Goal: Communication & Community: Share content

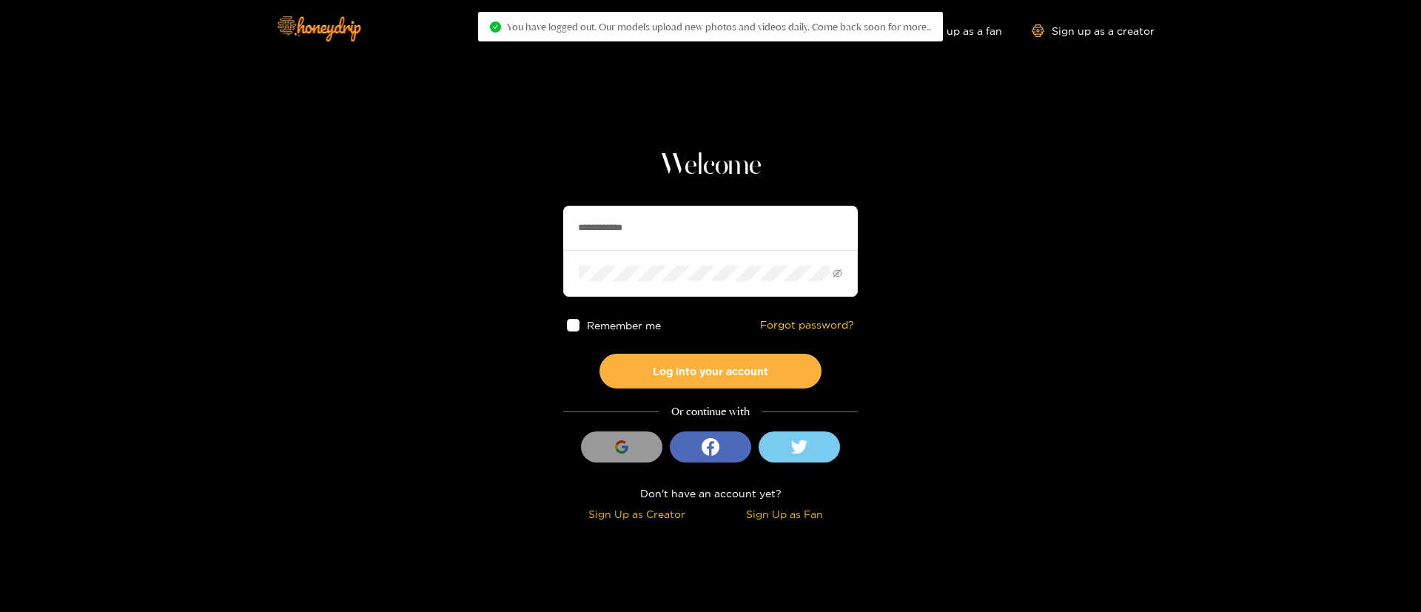
click at [682, 222] on input "**********" at bounding box center [710, 228] width 295 height 44
drag, startPoint x: 0, startPoint y: 0, endPoint x: 682, endPoint y: 222, distance: 716.8
click at [682, 222] on input "**********" at bounding box center [710, 228] width 295 height 44
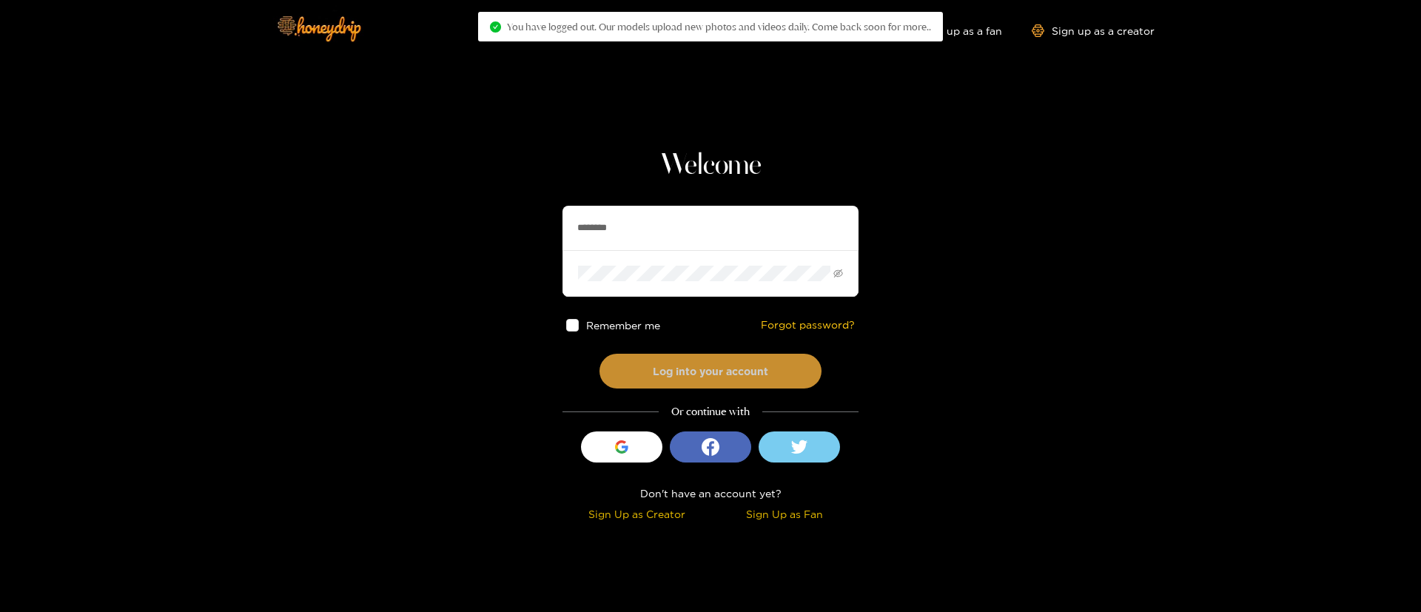
type input "********"
click at [775, 369] on button "Log into your account" at bounding box center [710, 371] width 222 height 35
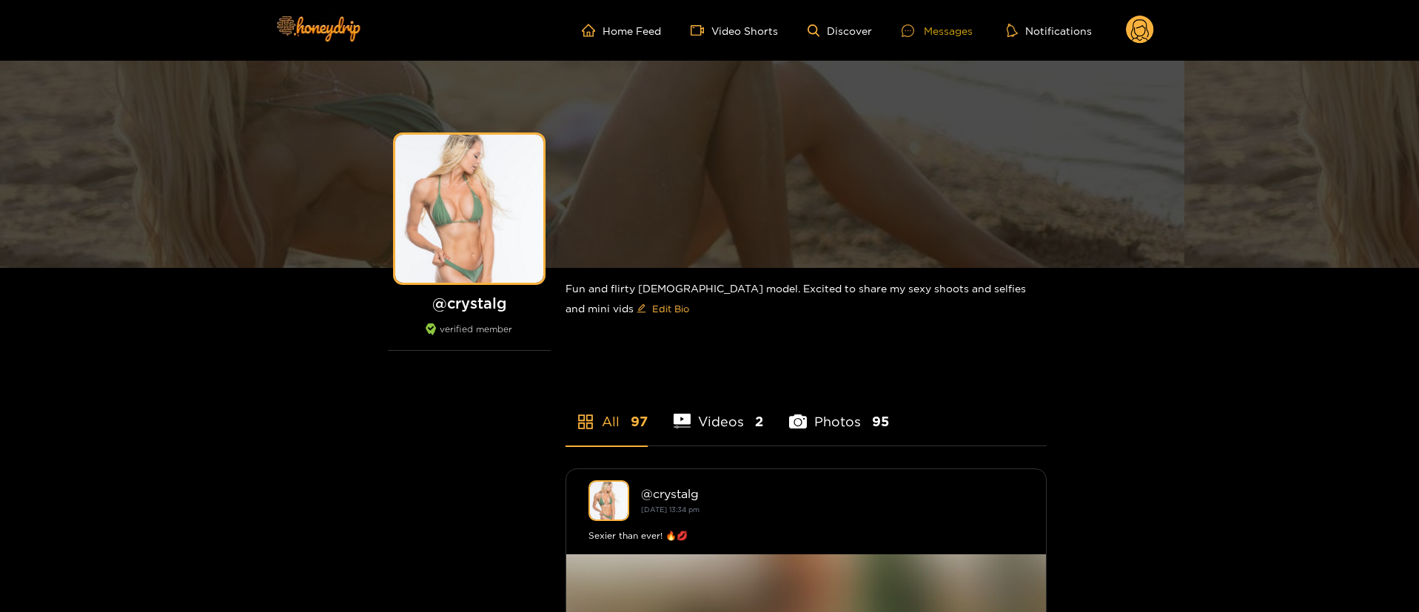
click at [952, 28] on div "Messages" at bounding box center [936, 30] width 71 height 17
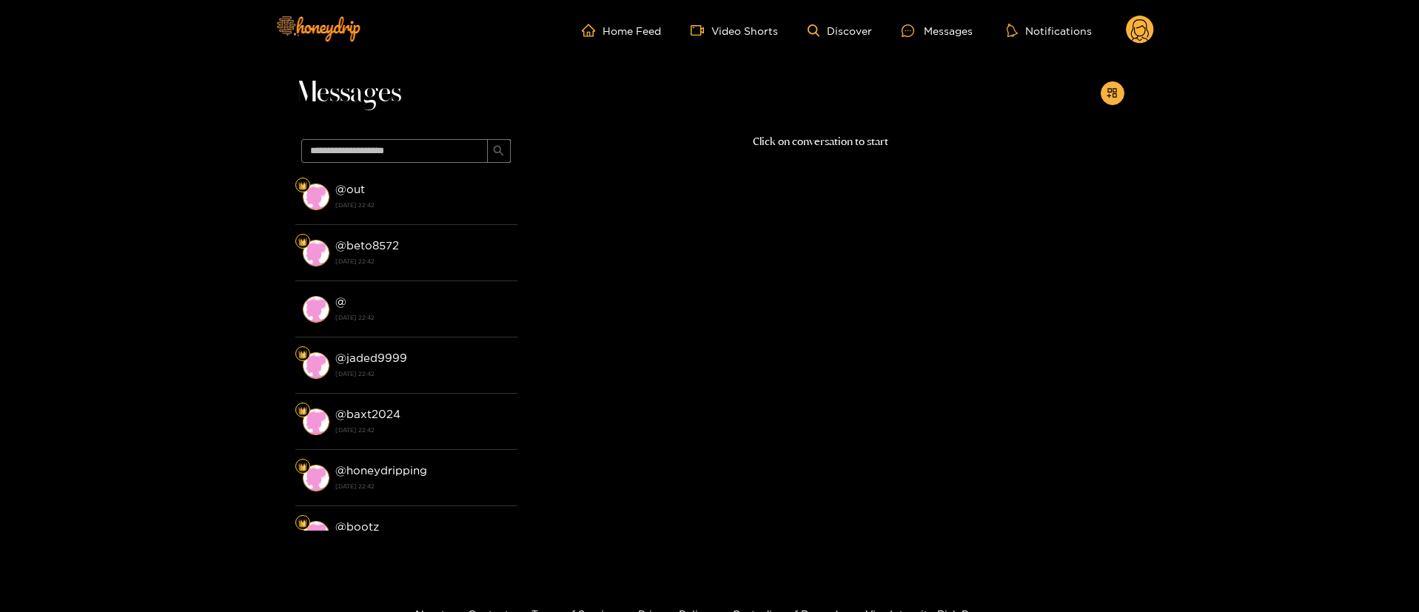
click at [1143, 26] on circle at bounding box center [1140, 30] width 28 height 28
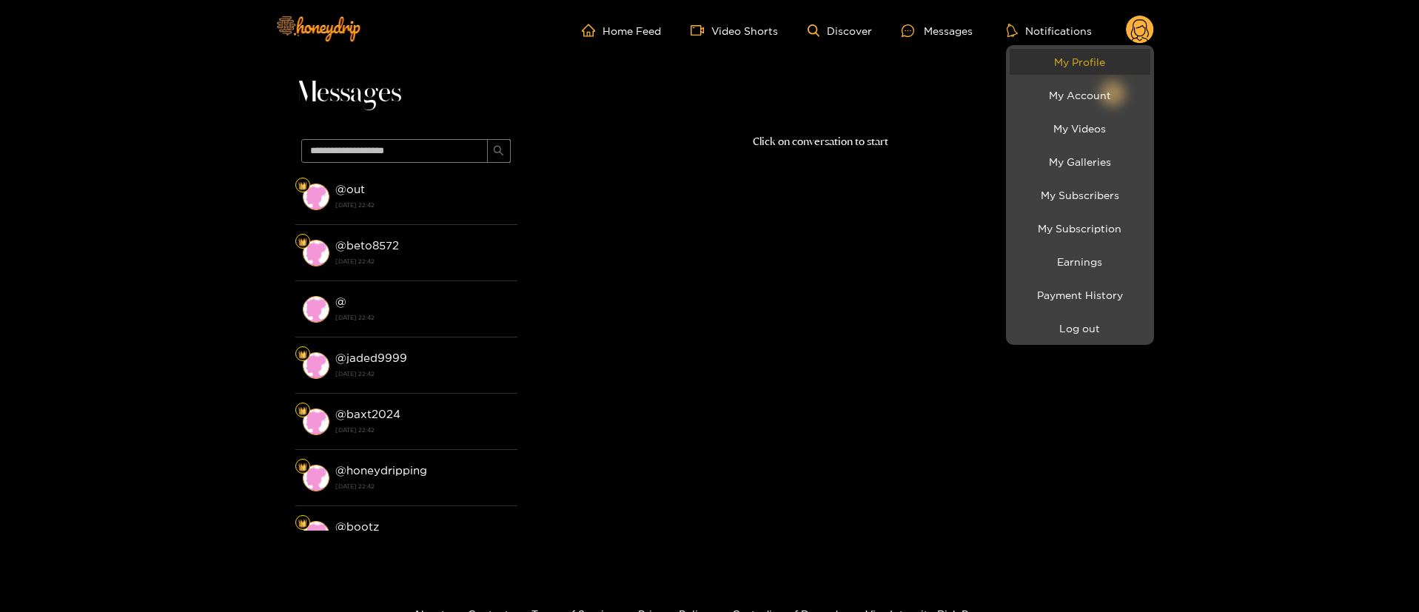
click at [1104, 63] on link "My Profile" at bounding box center [1079, 62] width 141 height 26
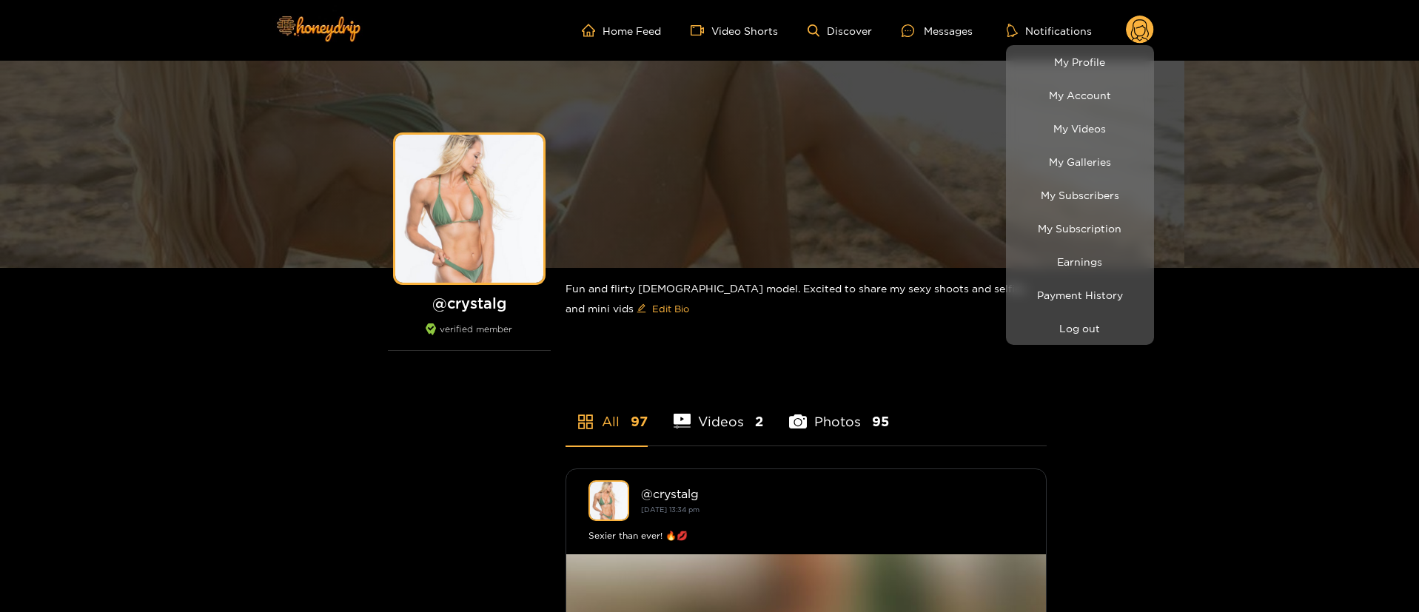
click at [931, 34] on div at bounding box center [709, 306] width 1419 height 612
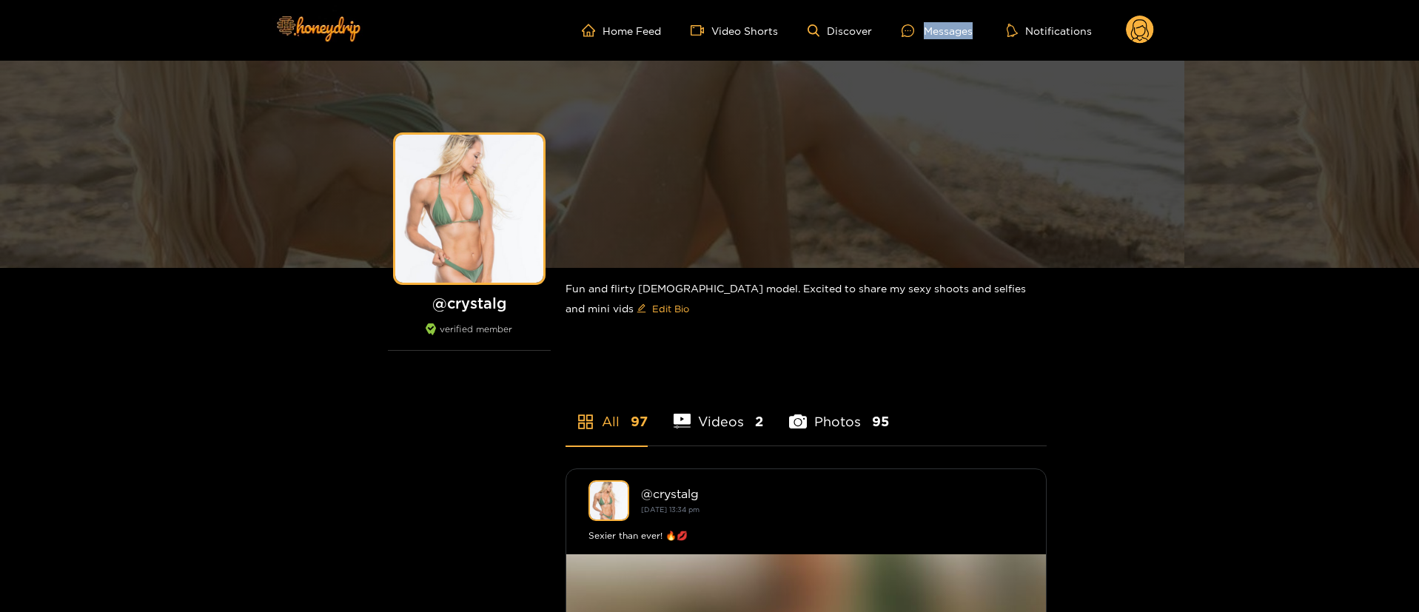
click at [931, 34] on div "Messages" at bounding box center [936, 30] width 71 height 17
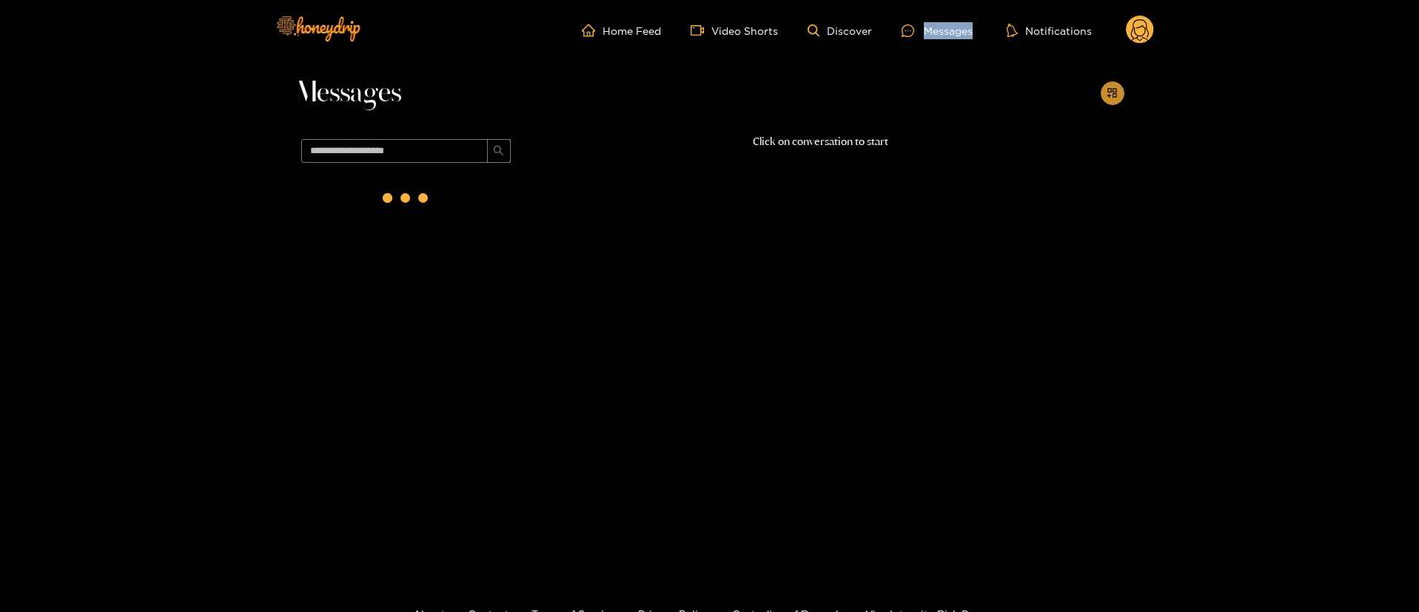
click at [1117, 94] on icon "appstore-add" at bounding box center [1111, 92] width 11 height 11
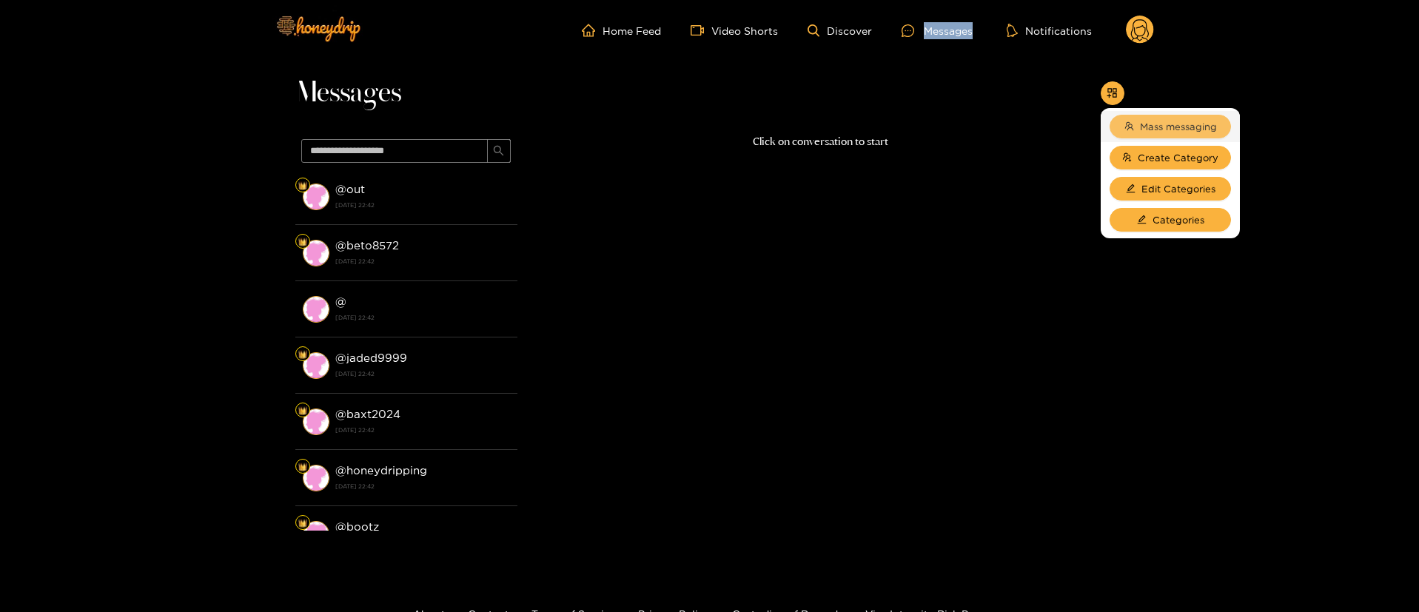
click at [1150, 127] on span "Mass messaging" at bounding box center [1178, 126] width 77 height 15
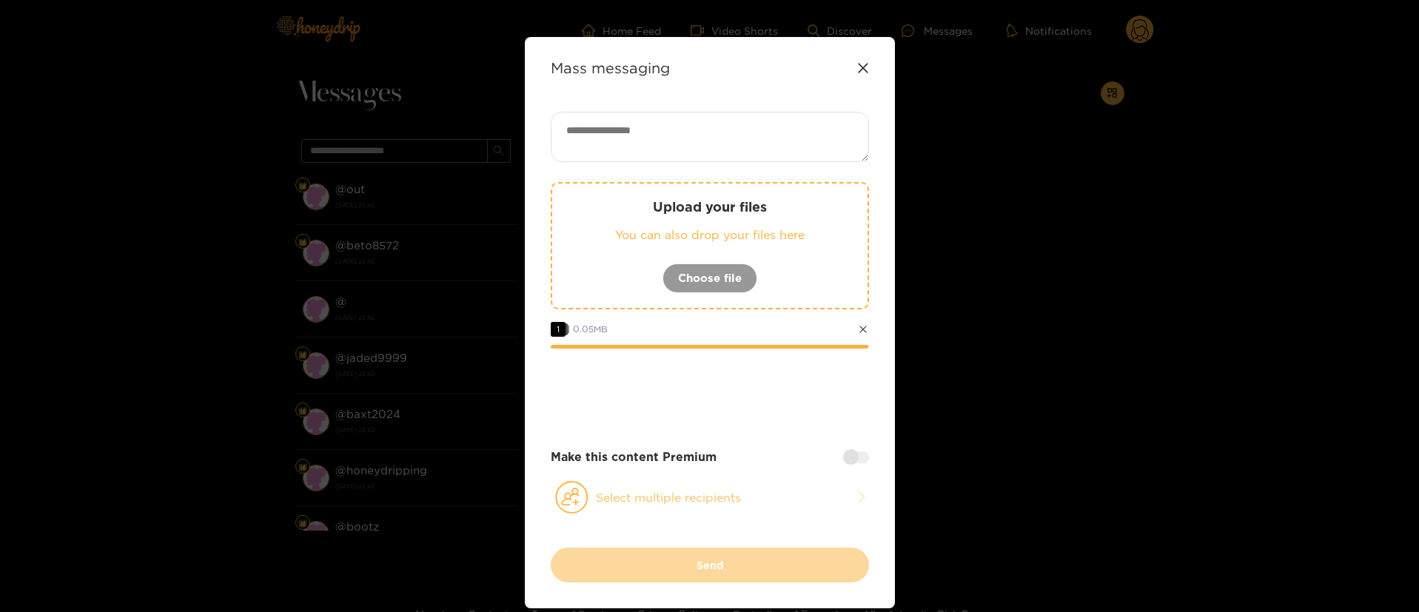
drag, startPoint x: 699, startPoint y: 475, endPoint x: 699, endPoint y: 485, distance: 9.6
click at [699, 485] on div "Upload your files You can also drop your files here Choose file 1 0.05 MB Make …" at bounding box center [710, 330] width 318 height 436
click at [700, 489] on button "Select multiple recipients" at bounding box center [710, 497] width 318 height 34
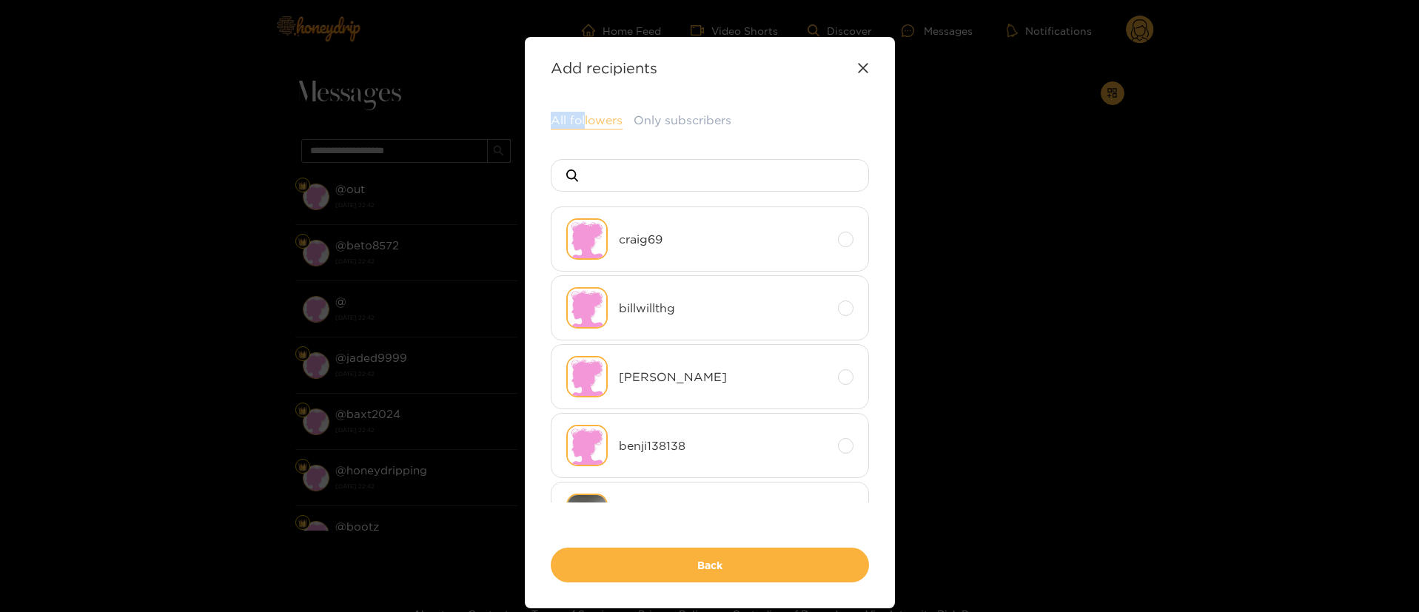
click at [585, 113] on div "Add recipients Upload your files You can also drop your files here Choose file …" at bounding box center [710, 322] width 370 height 571
click at [592, 112] on button "All followers" at bounding box center [587, 121] width 72 height 18
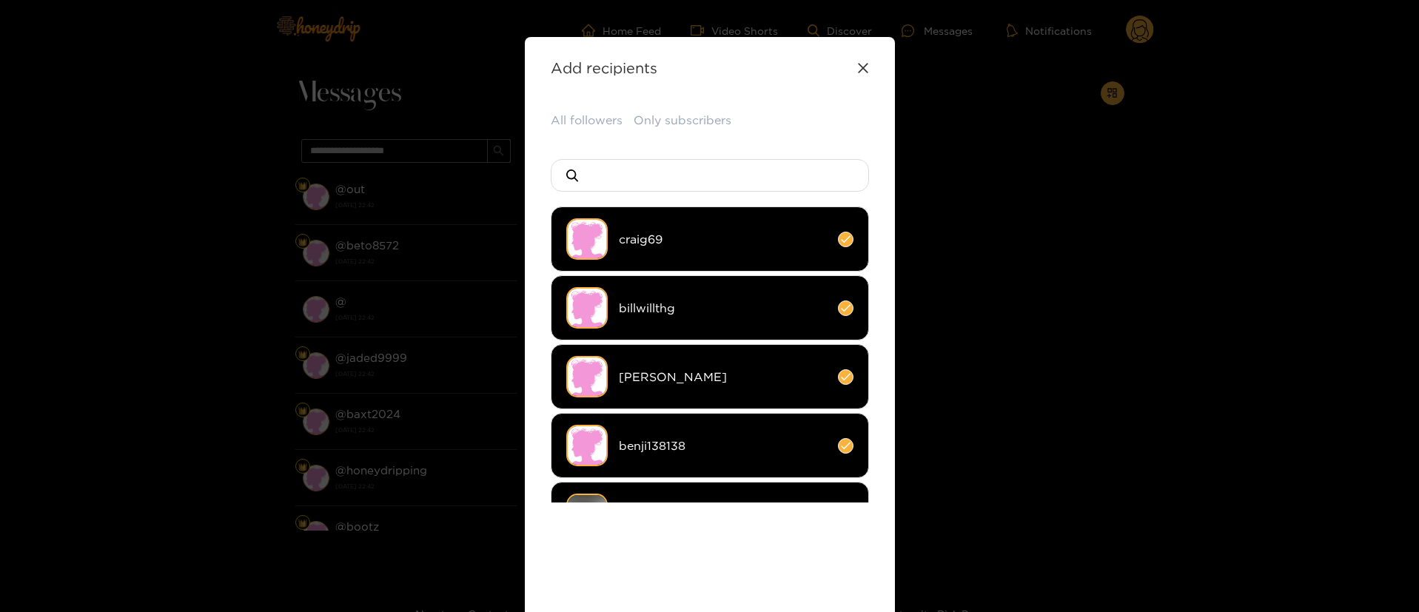
click at [705, 577] on div "All followers Only subscribers craig69 billwillthg rosha benji138138 seahawk12t…" at bounding box center [710, 383] width 318 height 543
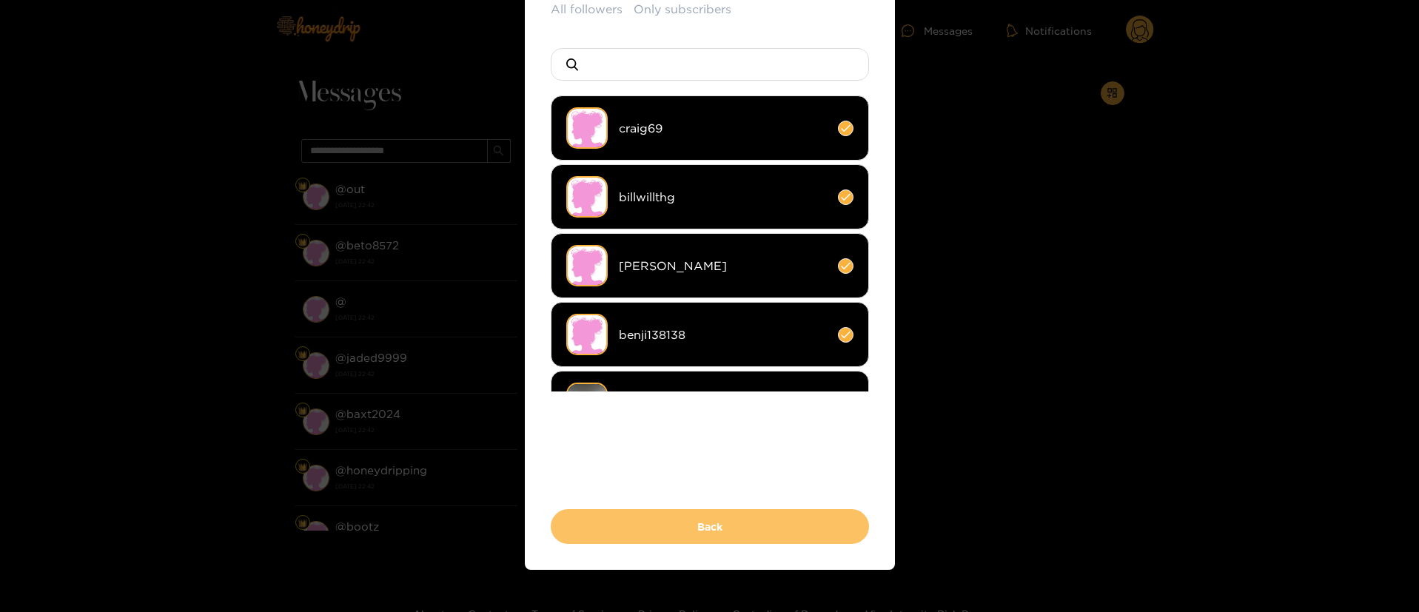
click at [686, 530] on button "Back" at bounding box center [710, 526] width 318 height 35
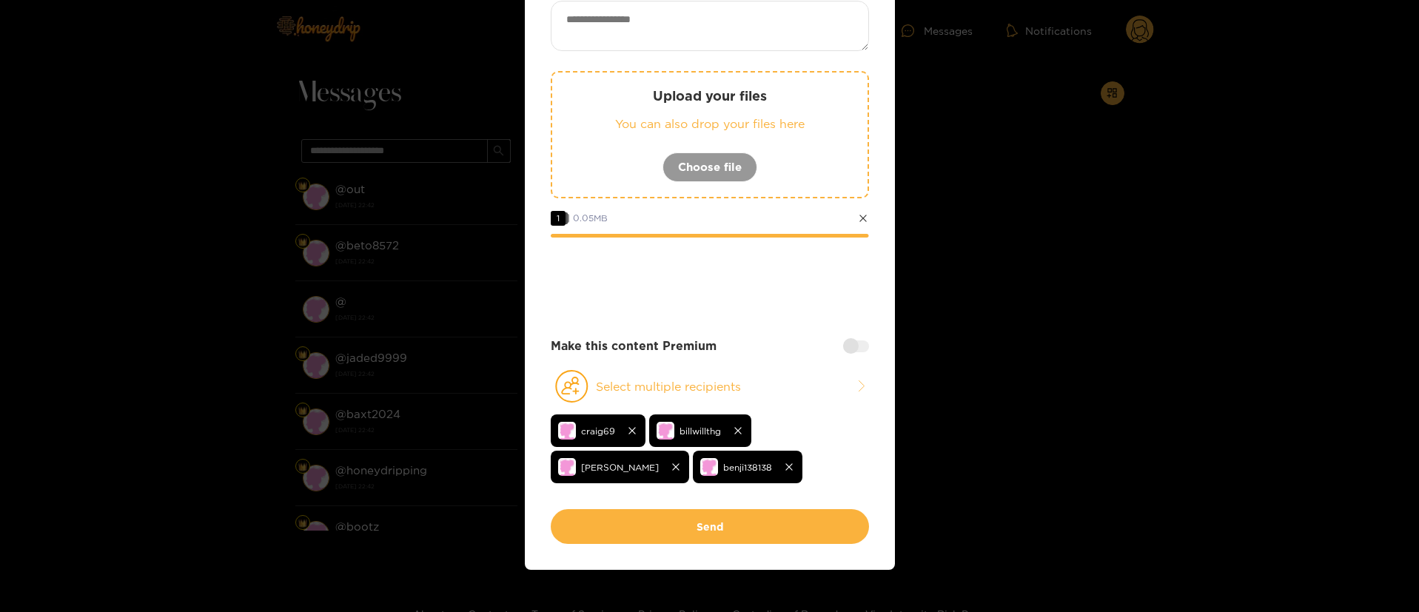
click at [852, 343] on div at bounding box center [856, 346] width 26 height 12
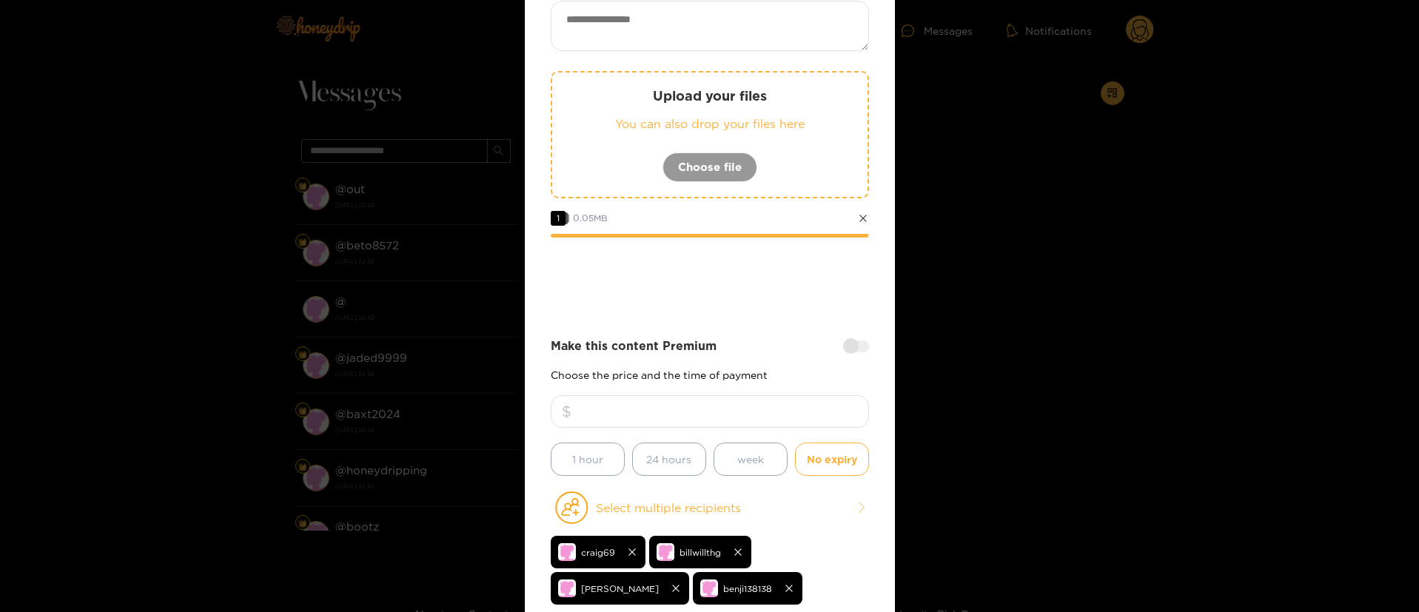
click at [852, 343] on div at bounding box center [856, 346] width 26 height 12
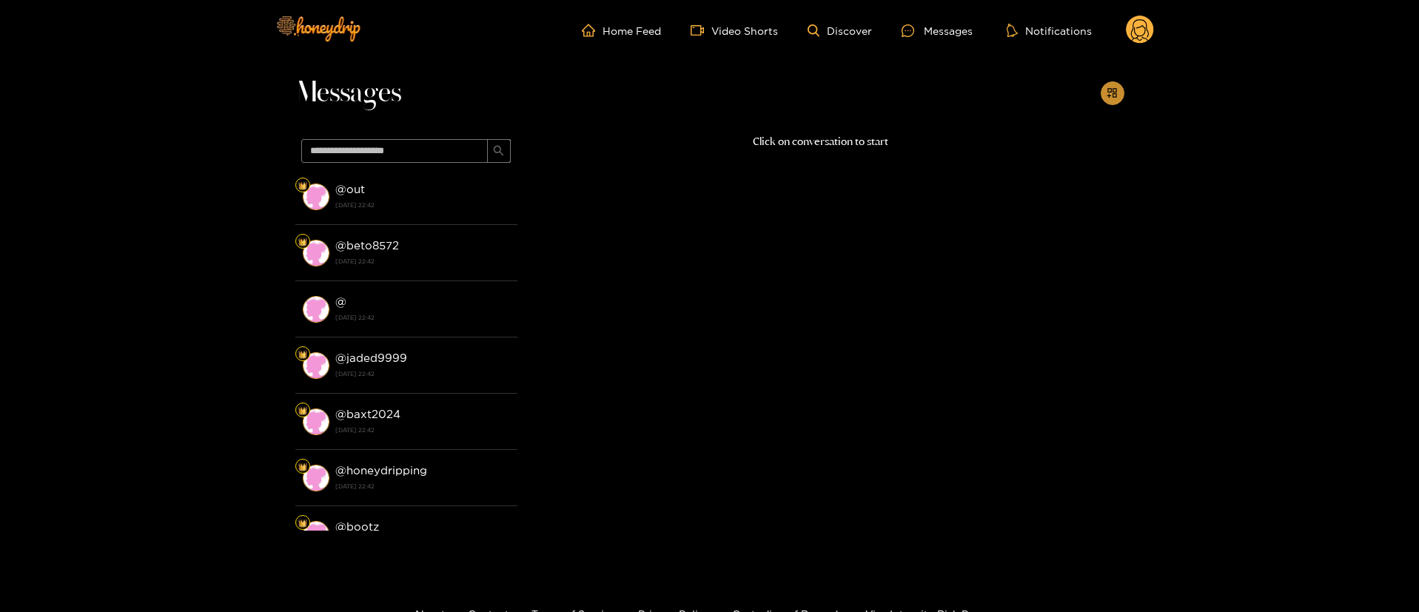
click at [1114, 92] on icon "appstore-add" at bounding box center [1111, 92] width 11 height 11
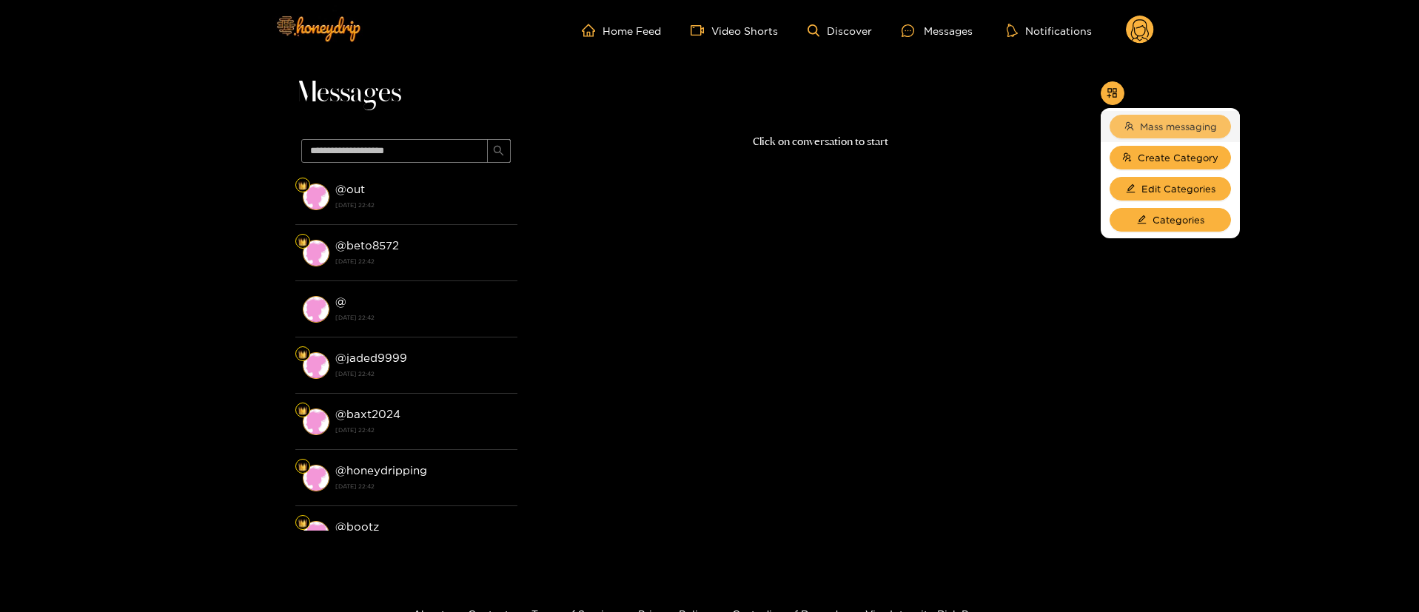
click at [1142, 125] on span "Mass messaging" at bounding box center [1178, 126] width 77 height 15
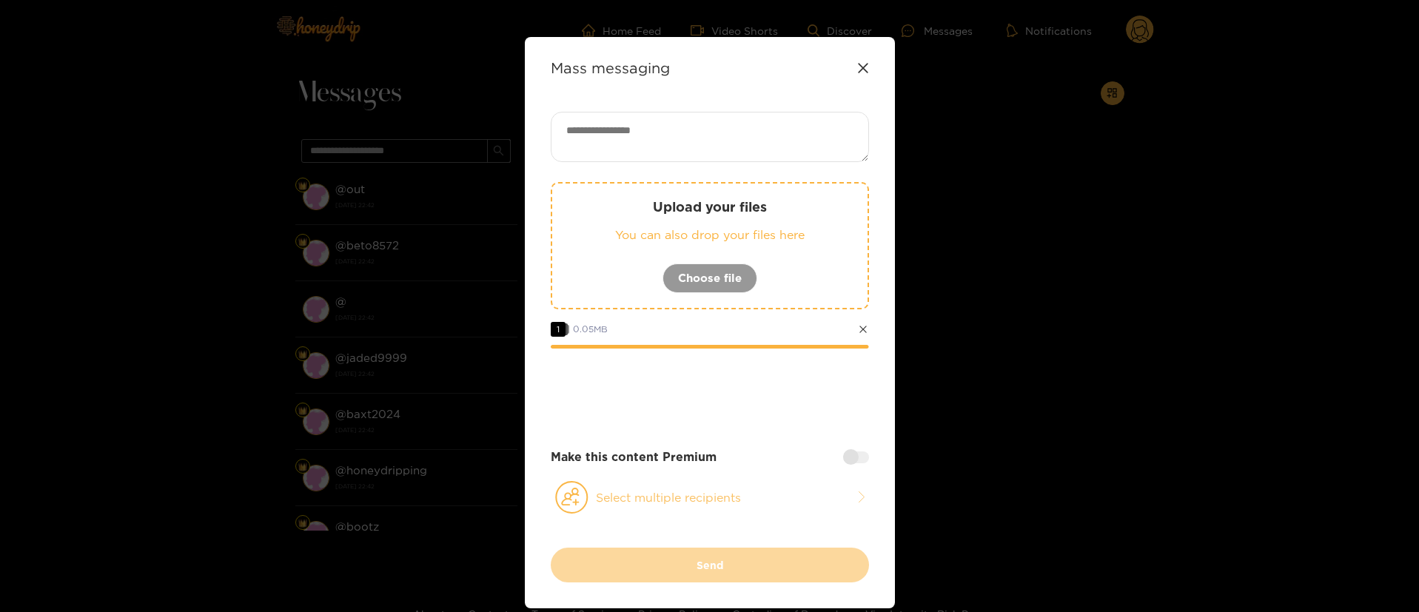
click at [733, 499] on button "Select multiple recipients" at bounding box center [710, 497] width 318 height 34
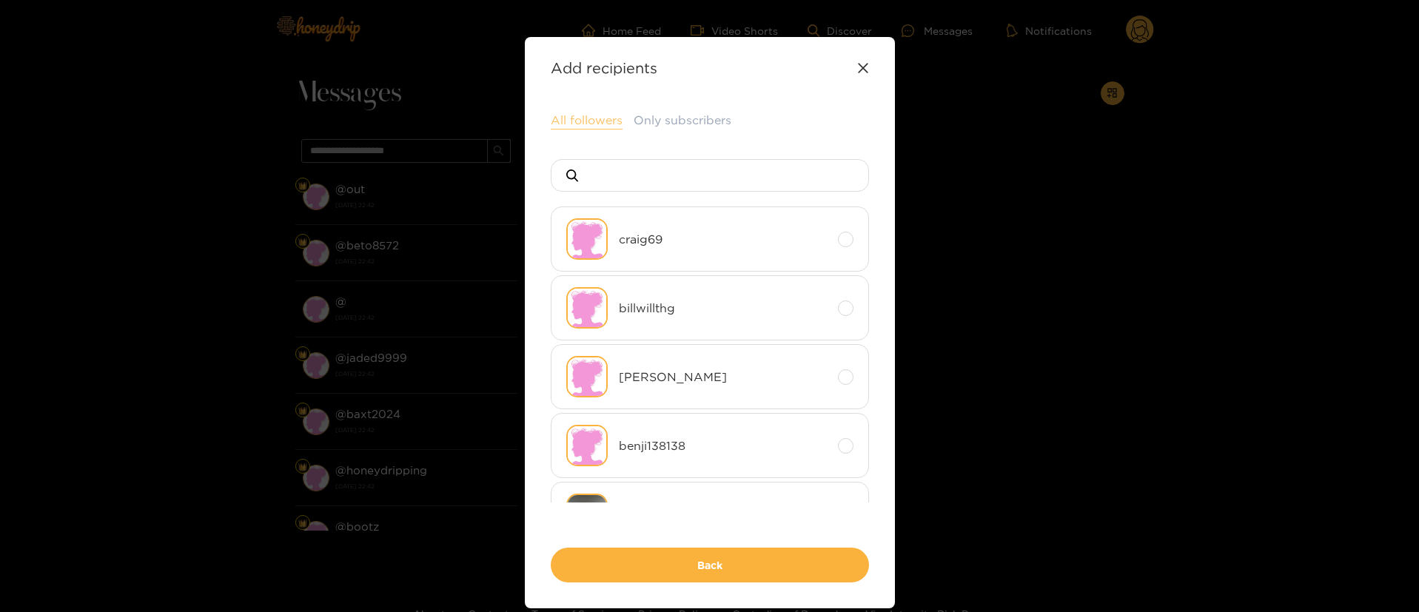
click at [576, 122] on button "All followers" at bounding box center [587, 121] width 72 height 18
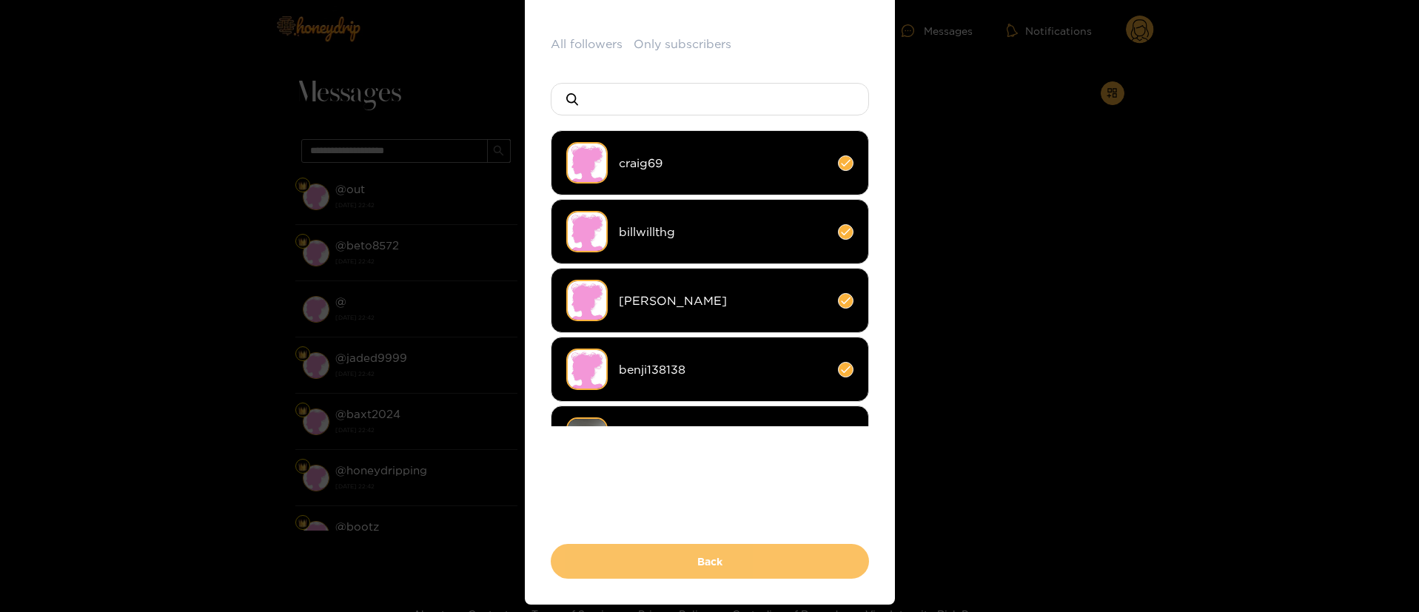
scroll to position [111, 0]
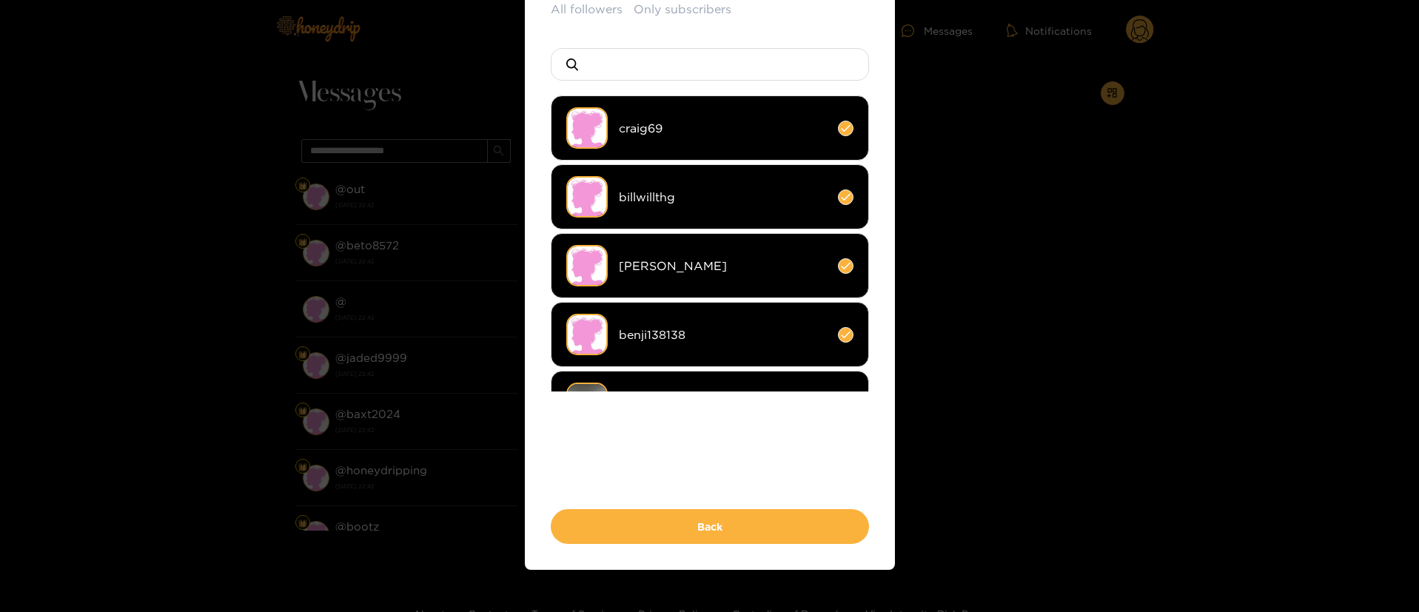
drag, startPoint x: 726, startPoint y: 514, endPoint x: 733, endPoint y: 501, distance: 15.2
click at [728, 514] on button "Back" at bounding box center [710, 526] width 318 height 35
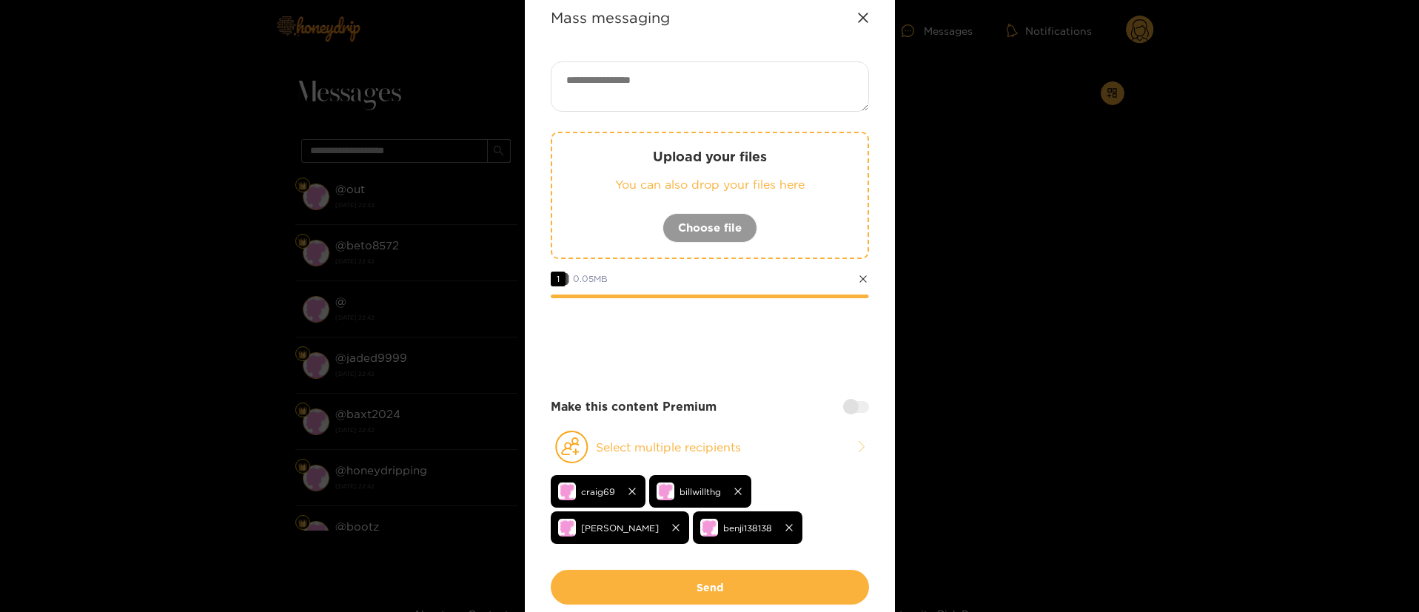
scroll to position [0, 0]
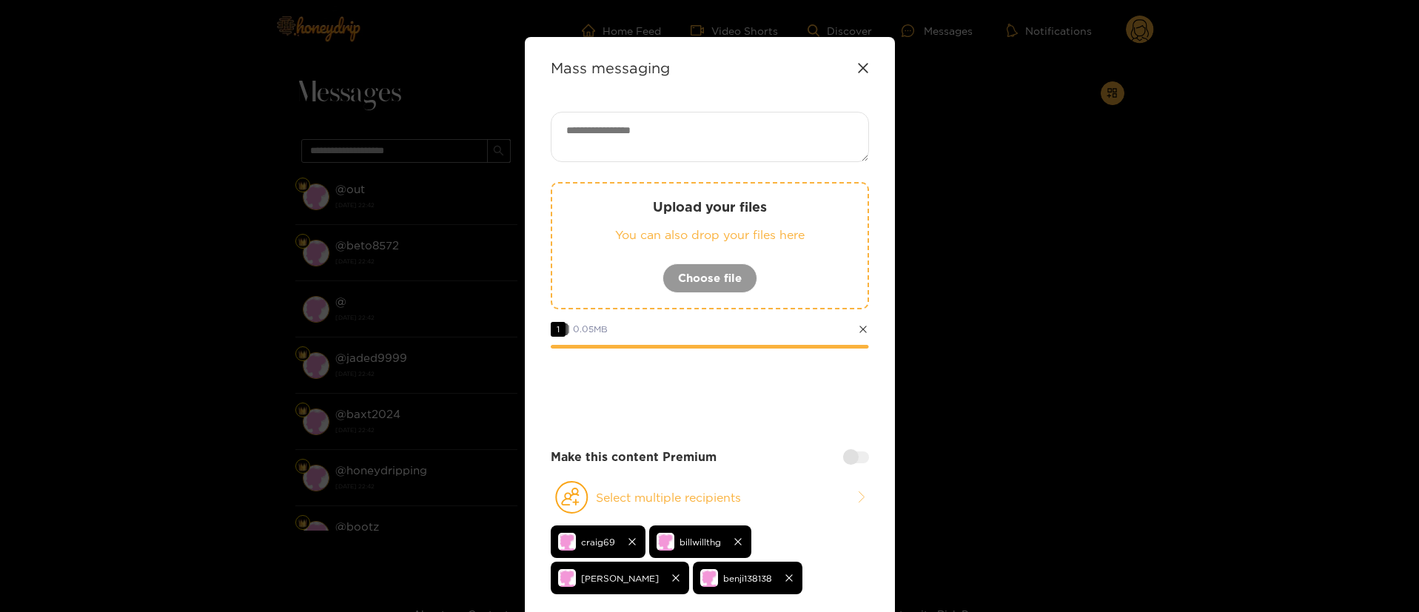
click at [688, 144] on textarea at bounding box center [710, 137] width 318 height 50
paste textarea "**********"
type textarea "**********"
click at [767, 394] on div at bounding box center [710, 389] width 318 height 59
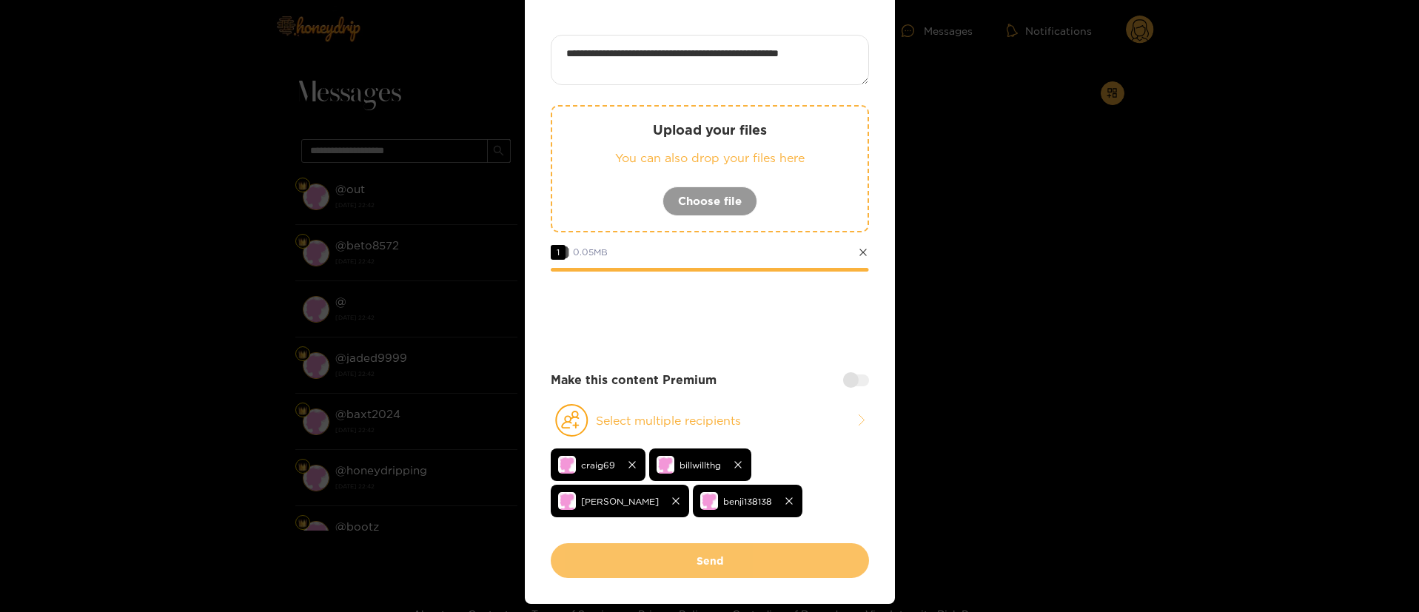
scroll to position [111, 0]
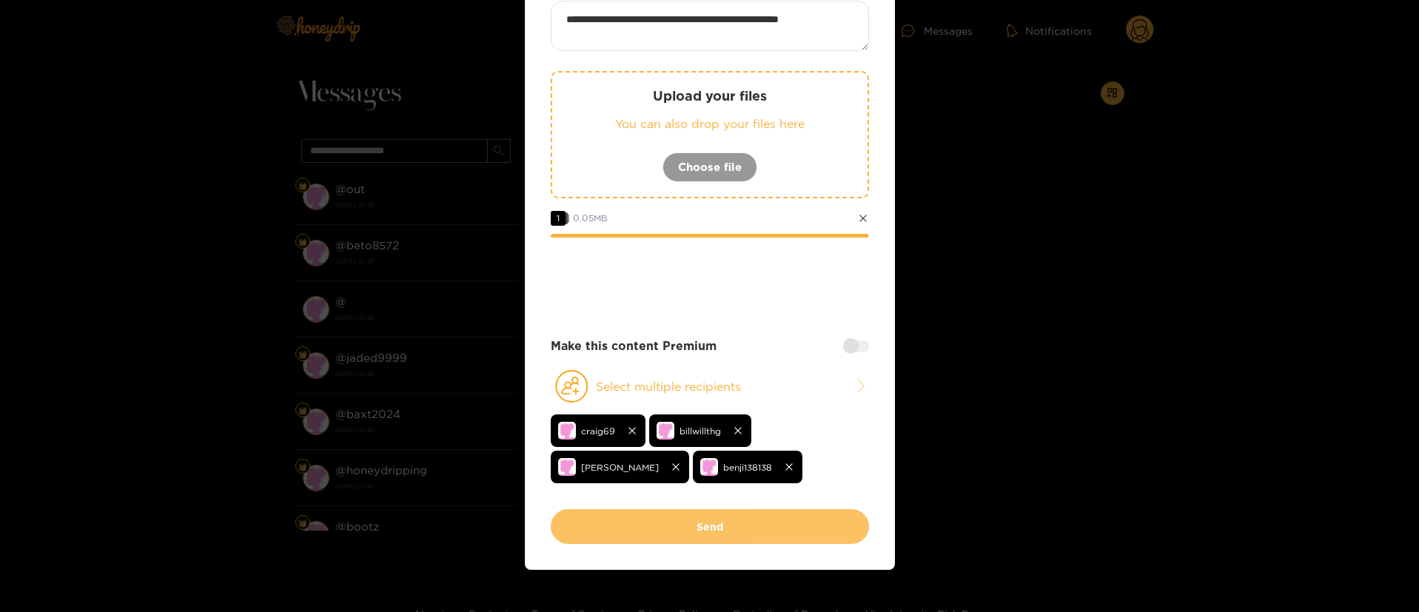
click at [752, 517] on button "Send" at bounding box center [710, 526] width 318 height 35
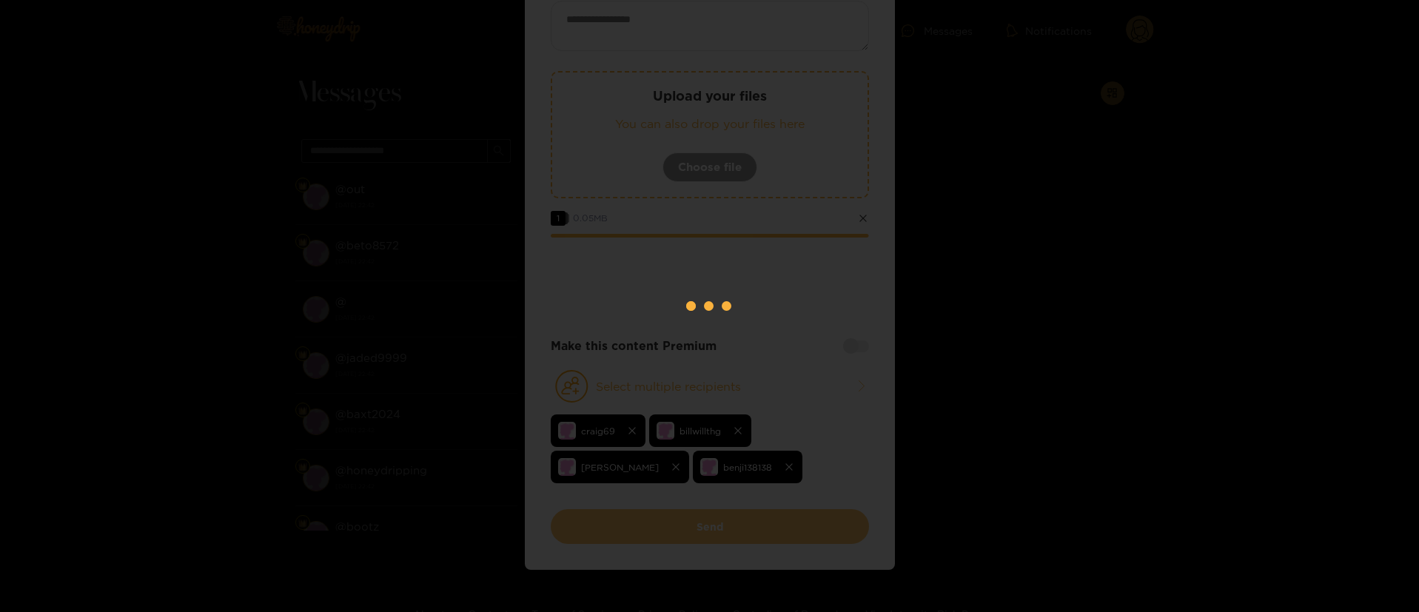
scroll to position [33, 0]
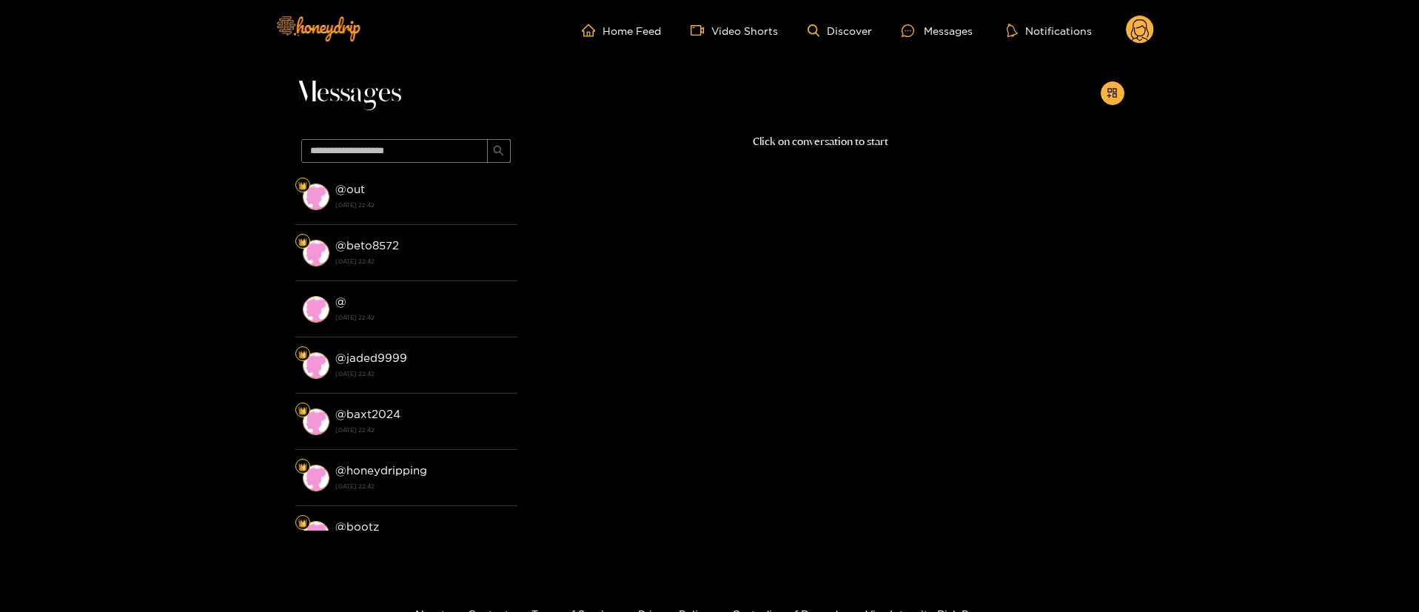
click at [1139, 24] on circle at bounding box center [1140, 30] width 28 height 28
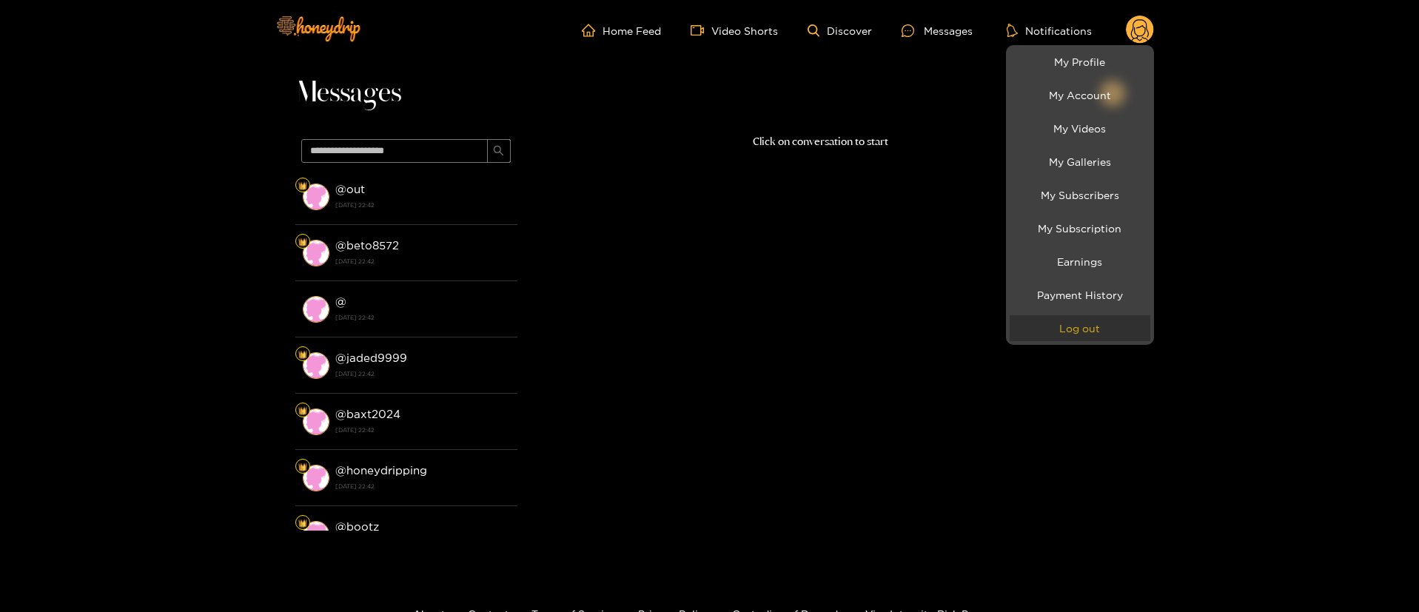
click at [1071, 330] on button "Log out" at bounding box center [1079, 328] width 141 height 26
